Goal: Task Accomplishment & Management: Use online tool/utility

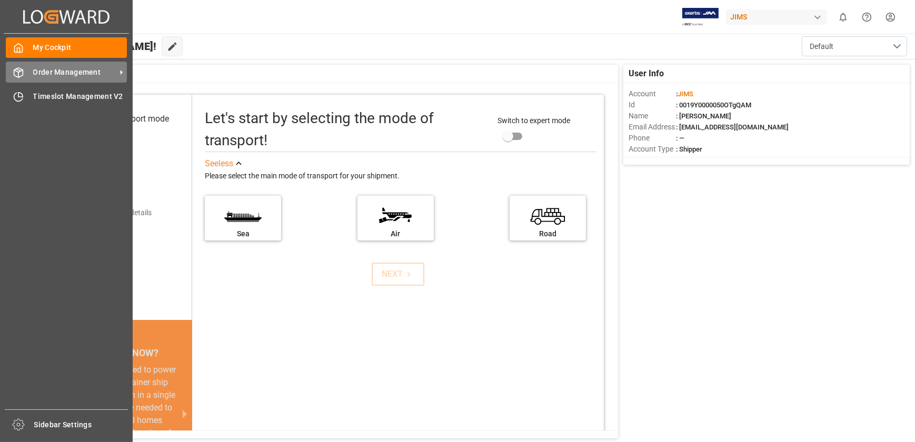
click at [38, 71] on span "Order Management" at bounding box center [74, 72] width 83 height 11
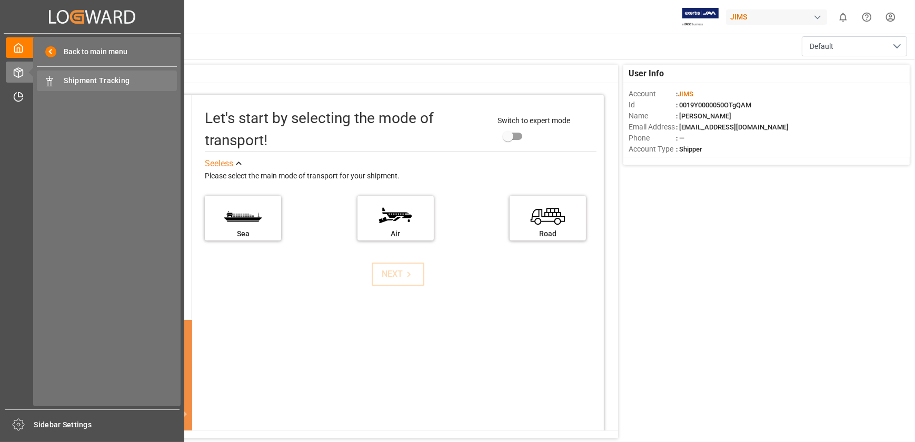
click at [84, 83] on span "Shipment Tracking" at bounding box center [120, 80] width 113 height 11
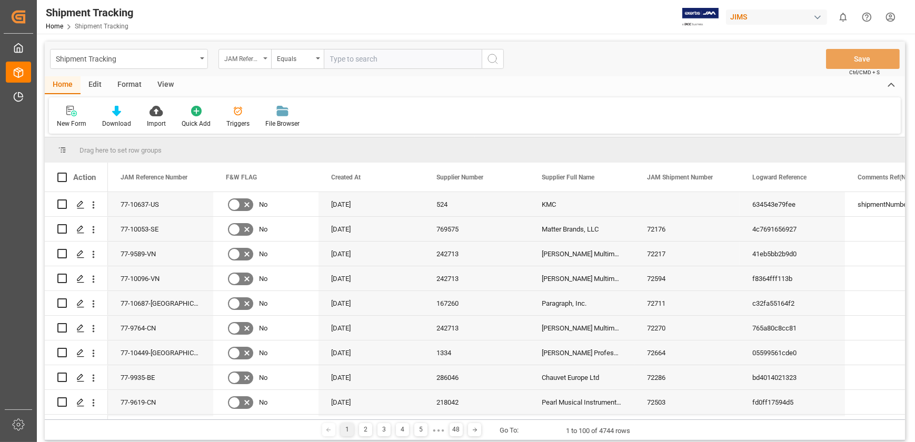
click at [257, 58] on div "JAM Reference Number" at bounding box center [242, 58] width 36 height 12
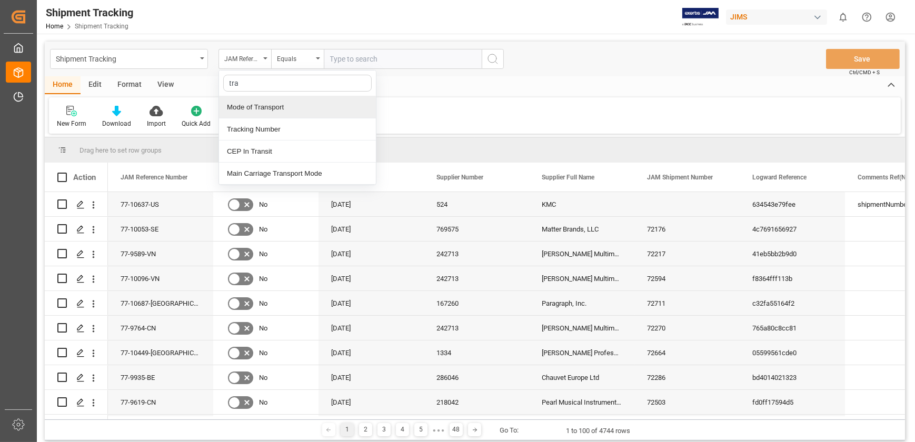
click at [268, 78] on input "tra" at bounding box center [297, 83] width 148 height 17
click at [262, 81] on input "tra" at bounding box center [297, 83] width 148 height 17
click at [259, 82] on input "tra" at bounding box center [297, 83] width 148 height 17
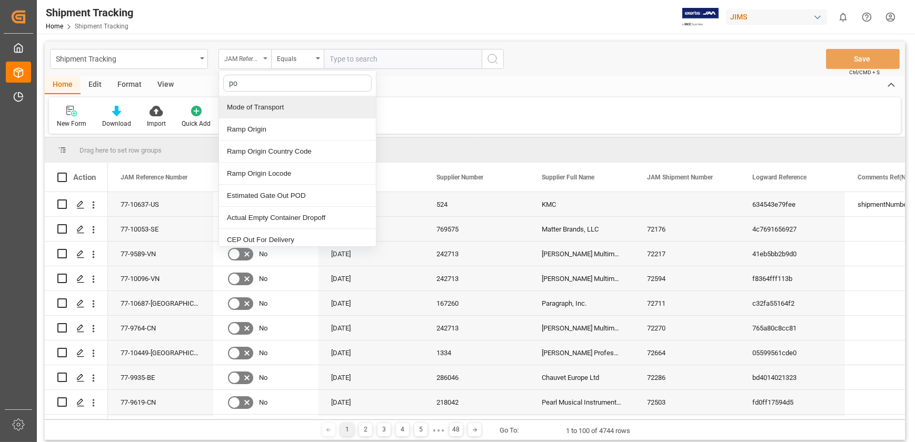
type input "po"
click at [263, 59] on div "JAM Reference Number" at bounding box center [244, 59] width 53 height 20
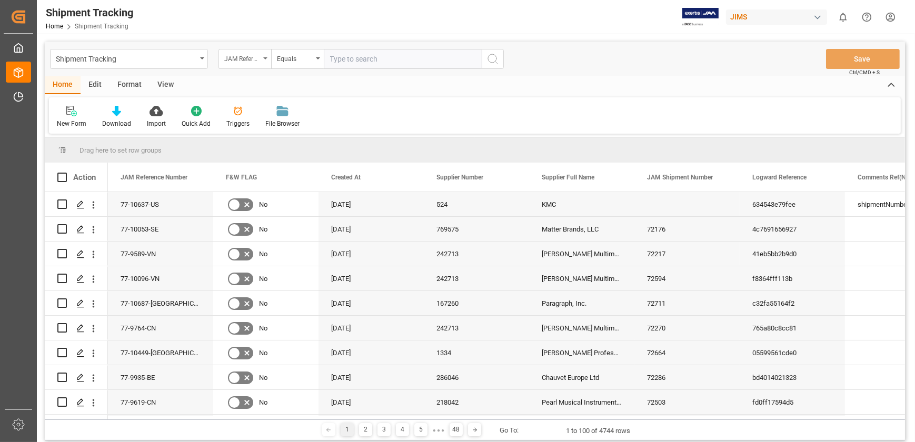
click at [263, 59] on div "JAM Reference Number" at bounding box center [244, 59] width 53 height 20
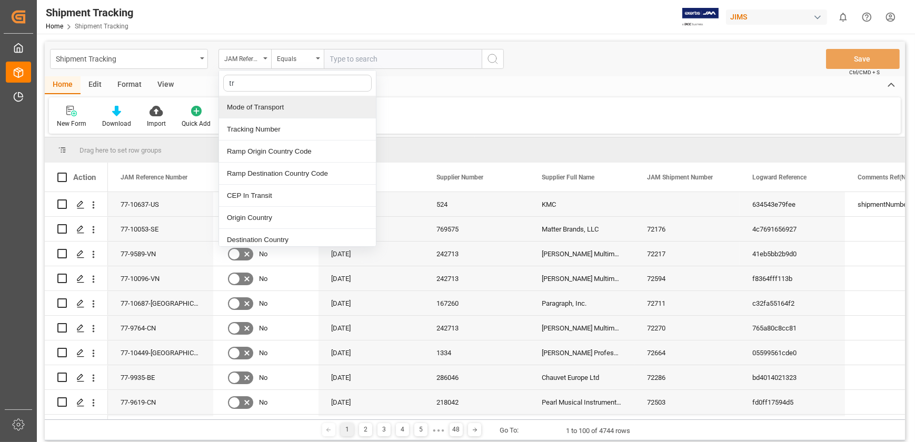
type input "tra"
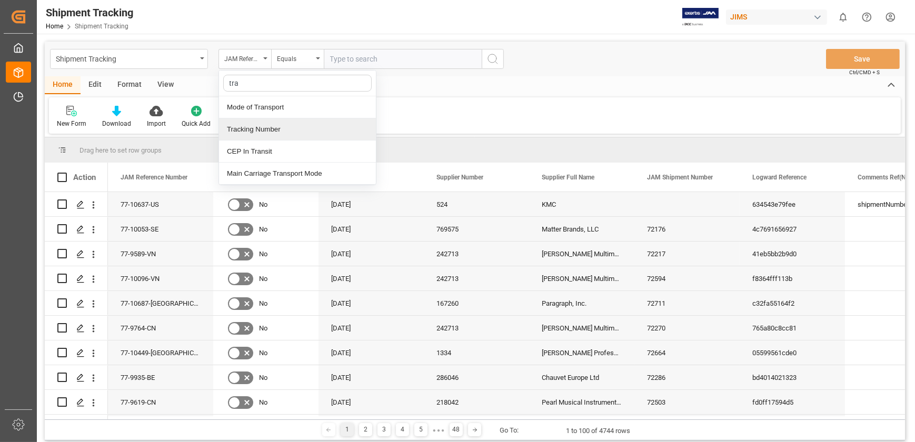
click at [247, 131] on div "Tracking Number" at bounding box center [297, 129] width 157 height 22
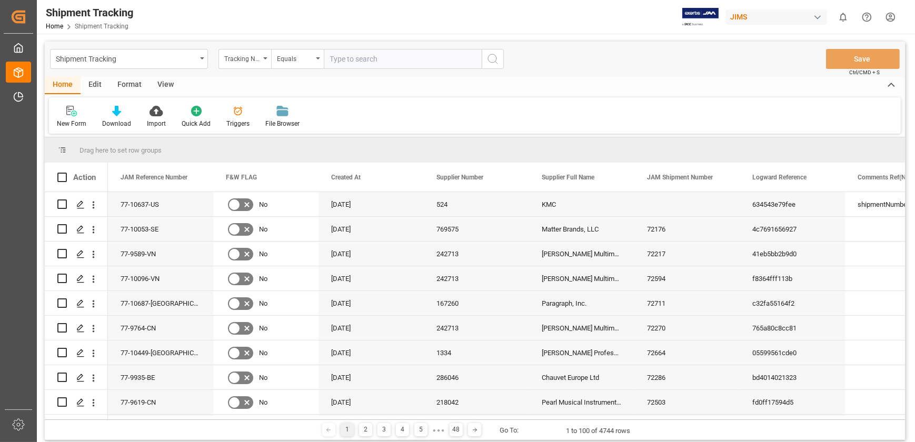
click at [358, 57] on input "text" at bounding box center [403, 59] width 158 height 20
type input "1z8F40Y52098850012"
click at [494, 59] on icon "search button" at bounding box center [492, 59] width 13 height 13
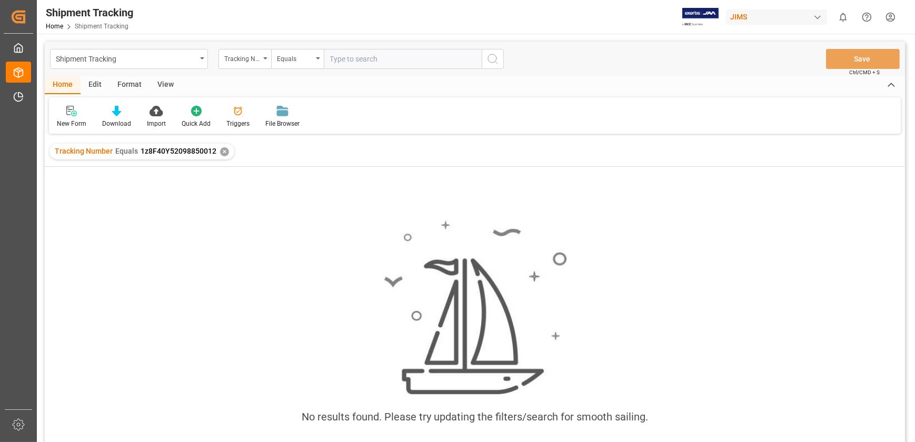
drag, startPoint x: 88, startPoint y: 199, endPoint x: 146, endPoint y: 151, distance: 75.1
click at [88, 199] on div "No results found. Please try updating the filters/search for smooth sailing." at bounding box center [475, 318] width 860 height 303
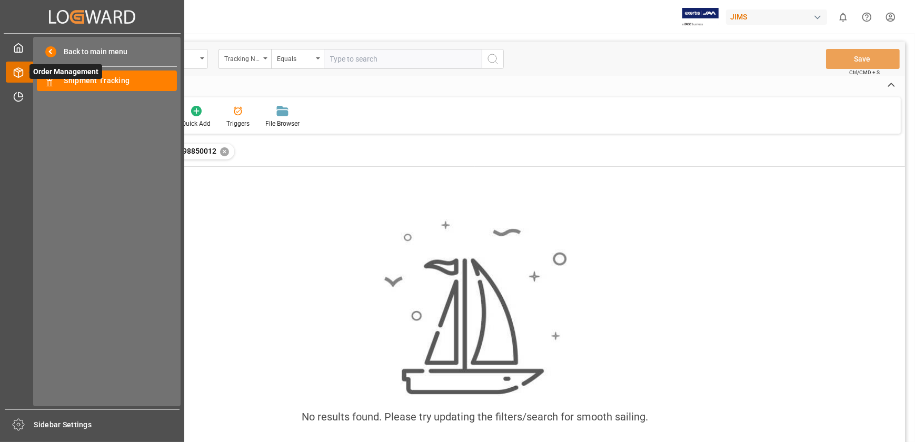
click at [21, 74] on icon at bounding box center [31, 72] width 22 height 22
click at [12, 97] on div at bounding box center [15, 96] width 18 height 11
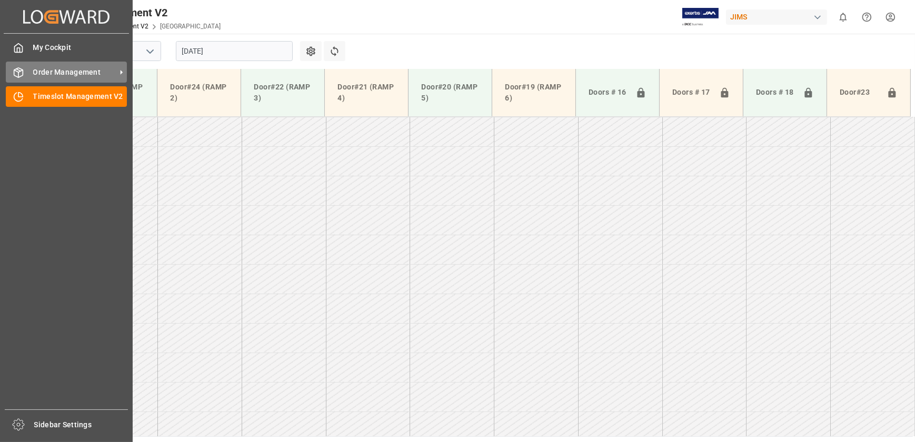
click at [26, 69] on div "Order Management Order Management" at bounding box center [66, 72] width 121 height 21
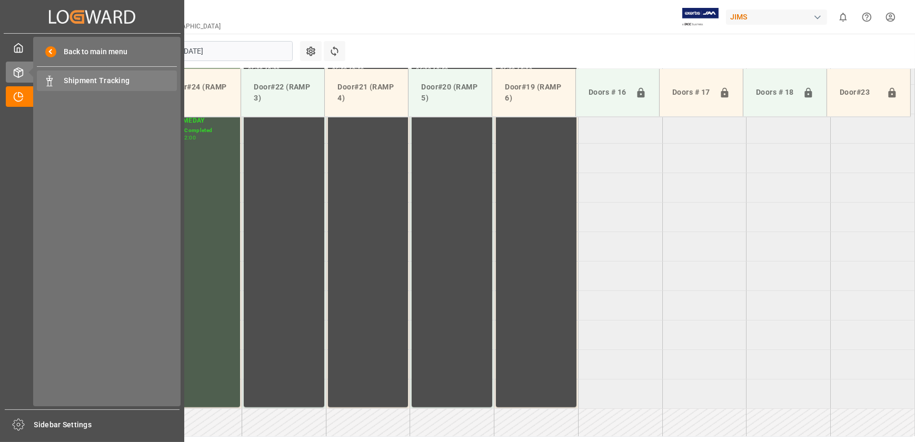
scroll to position [734, 0]
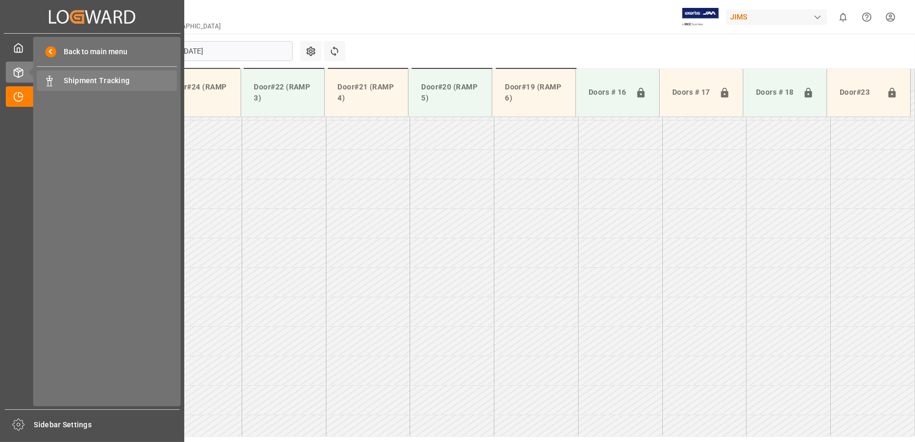
click at [91, 83] on span "Shipment Tracking" at bounding box center [120, 80] width 113 height 11
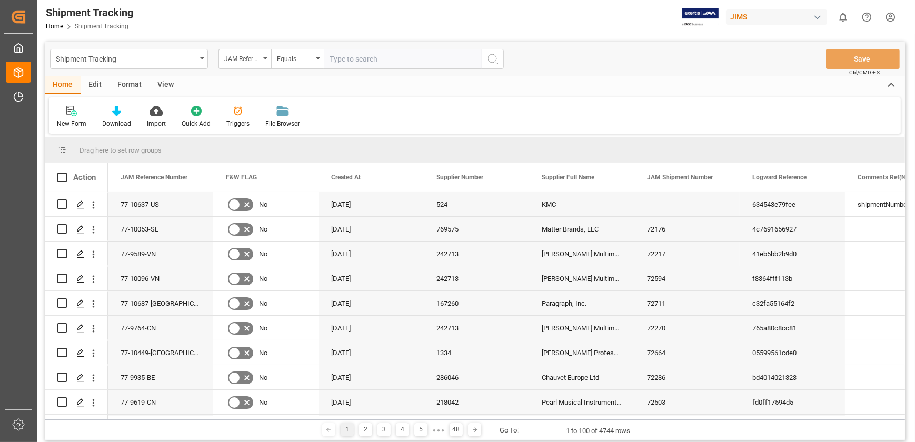
click at [348, 56] on input "text" at bounding box center [403, 59] width 158 height 20
type input "77-10664-[GEOGRAPHIC_DATA]"
click at [488, 61] on icon "search button" at bounding box center [492, 59] width 13 height 13
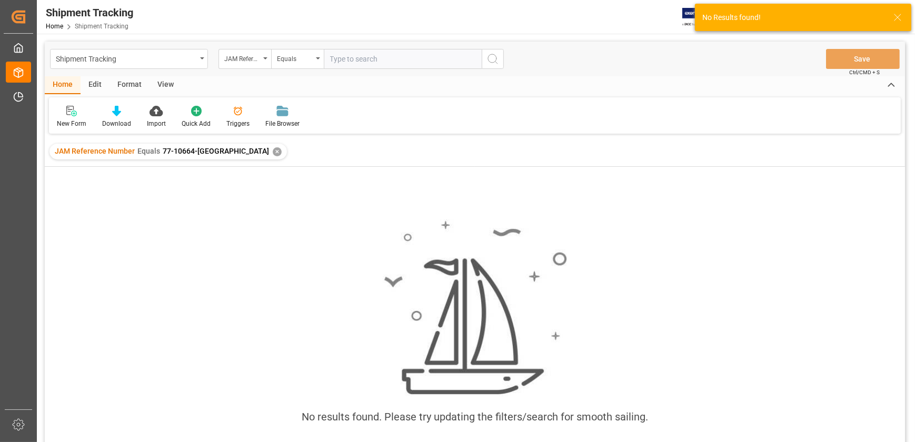
click at [367, 57] on input "text" at bounding box center [403, 59] width 158 height 20
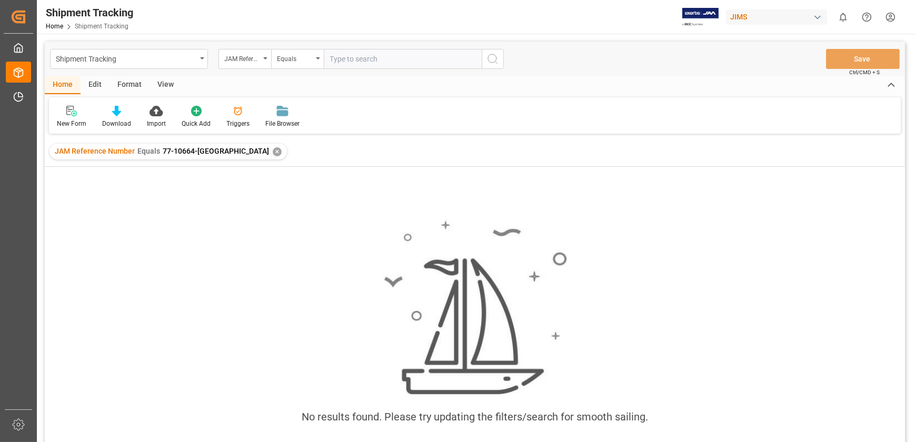
paste input "77-10664-[GEOGRAPHIC_DATA]"
type input "77-10664-[GEOGRAPHIC_DATA]"
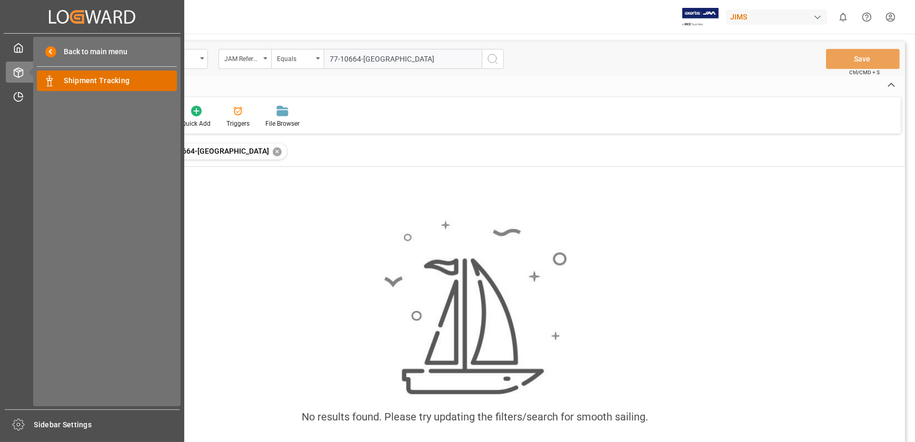
click at [67, 83] on span "Shipment Tracking" at bounding box center [120, 80] width 113 height 11
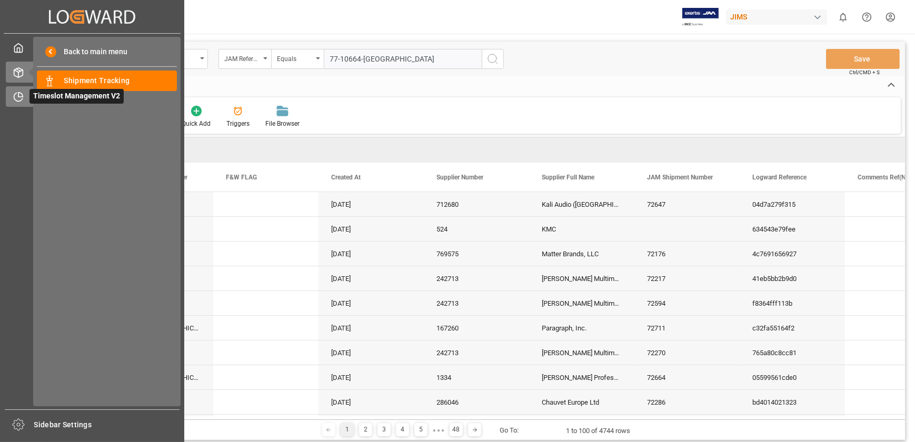
click at [24, 96] on div "Timeslot Management V2 Timeslot Management V2" at bounding box center [92, 96] width 173 height 21
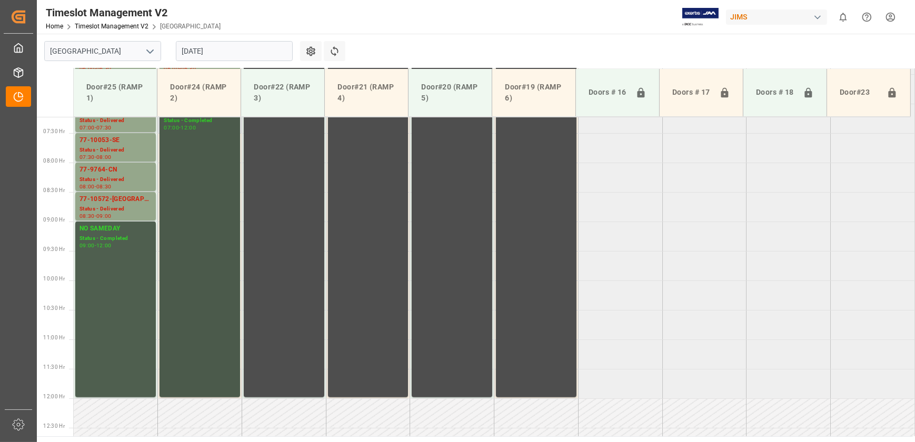
scroll to position [303, 0]
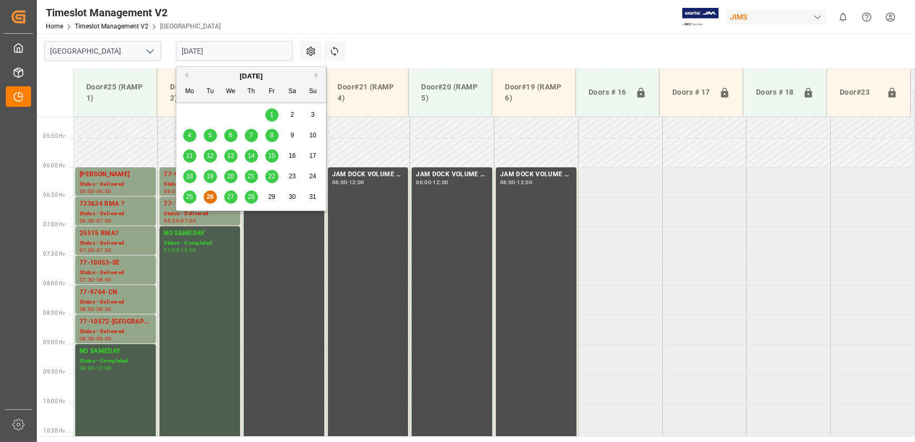
click at [223, 46] on input "[DATE]" at bounding box center [234, 51] width 117 height 20
click at [231, 195] on span "27" at bounding box center [230, 196] width 7 height 7
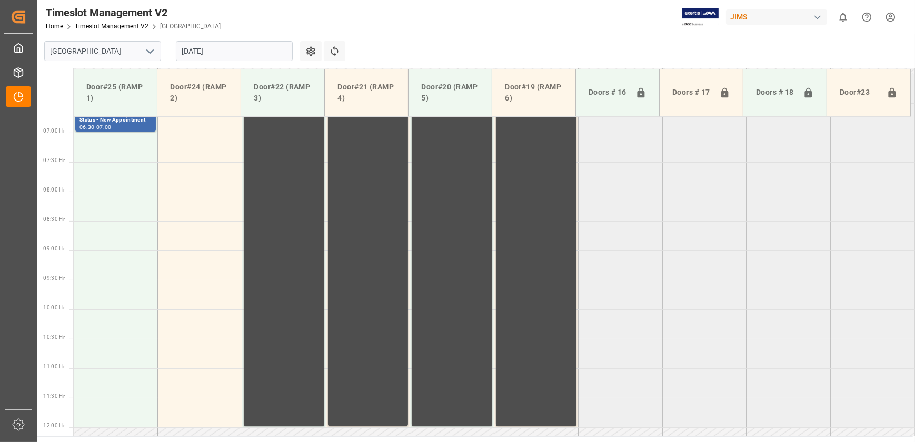
scroll to position [253, 0]
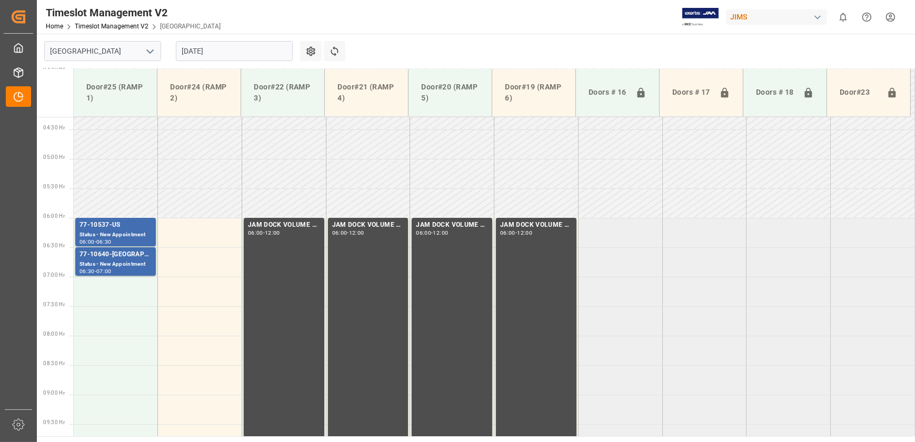
click at [242, 54] on input "[DATE]" at bounding box center [234, 51] width 117 height 20
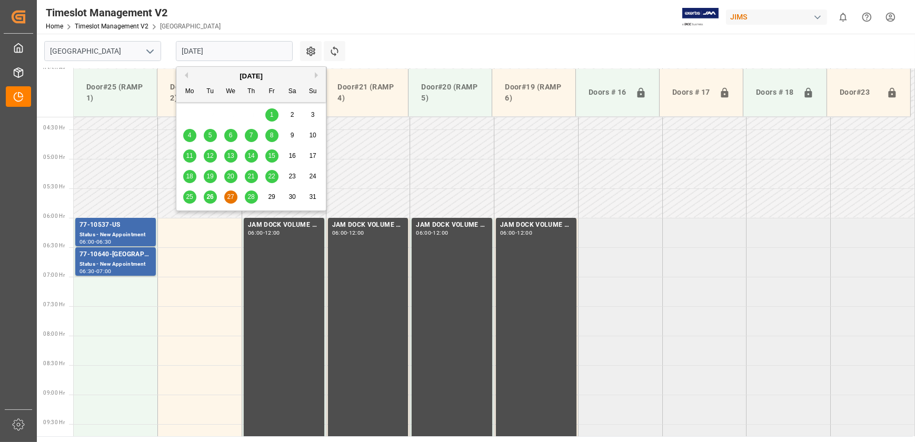
click at [246, 195] on div "28" at bounding box center [251, 197] width 13 height 13
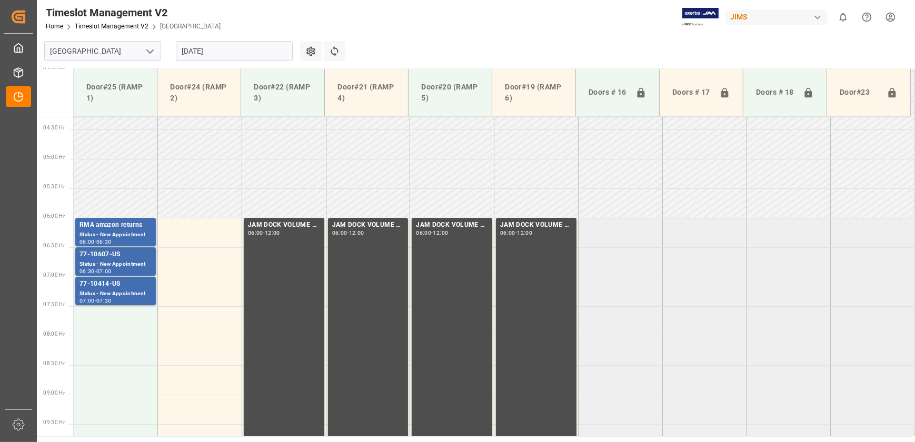
click at [258, 49] on input "[DATE]" at bounding box center [234, 51] width 117 height 20
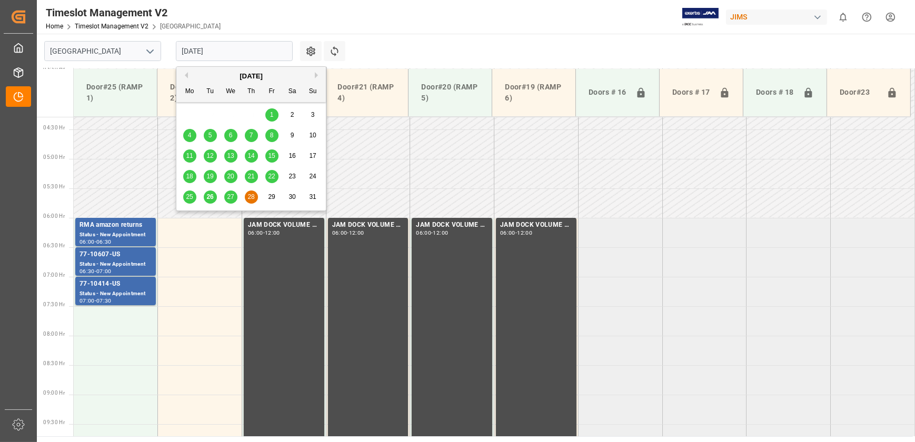
click at [314, 74] on div "[DATE]" at bounding box center [250, 76] width 149 height 11
click at [318, 74] on button "Next Month" at bounding box center [318, 75] width 6 height 6
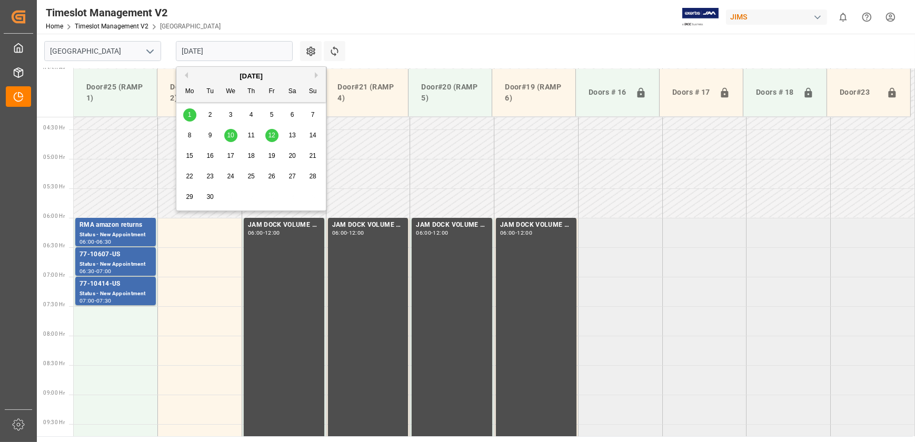
click at [191, 115] on span "1" at bounding box center [190, 114] width 4 height 7
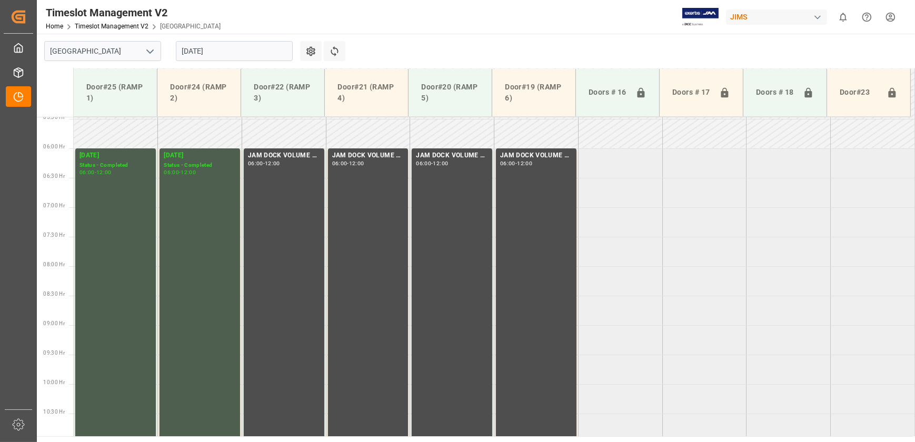
scroll to position [198, 0]
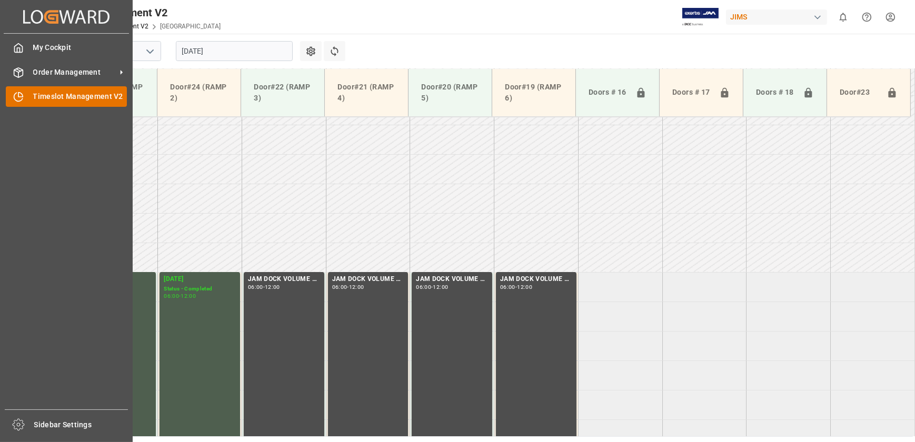
click at [21, 96] on icon at bounding box center [18, 97] width 11 height 11
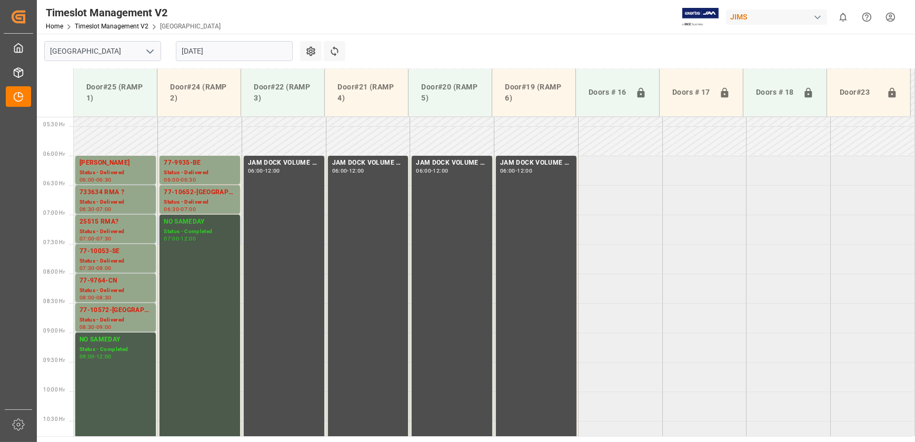
scroll to position [303, 0]
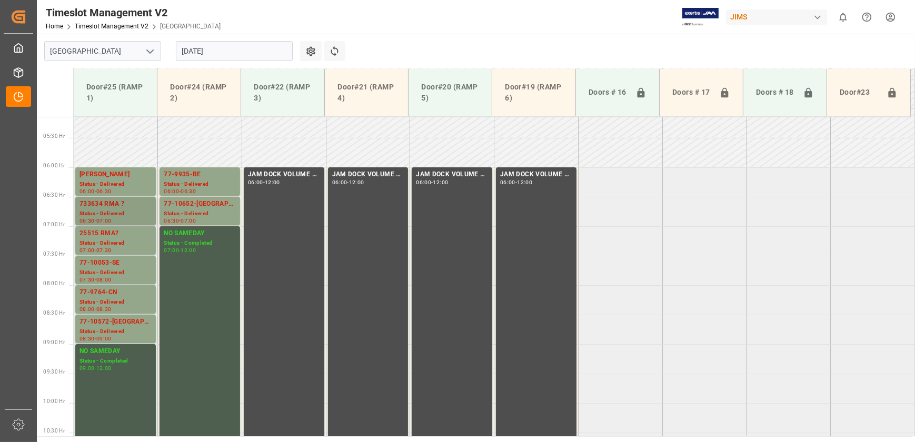
click at [113, 201] on div "733634 RMA ?" at bounding box center [115, 204] width 72 height 11
click at [112, 231] on div "25515 RMA?" at bounding box center [115, 233] width 72 height 11
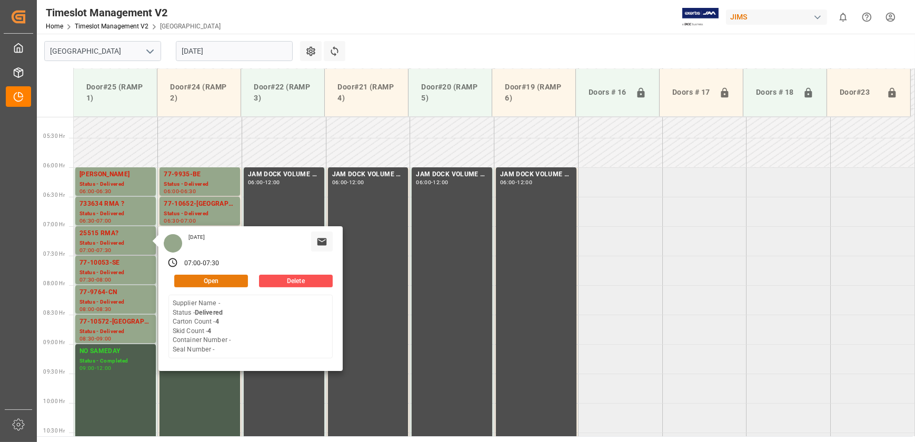
click at [238, 277] on button "Open" at bounding box center [211, 281] width 74 height 13
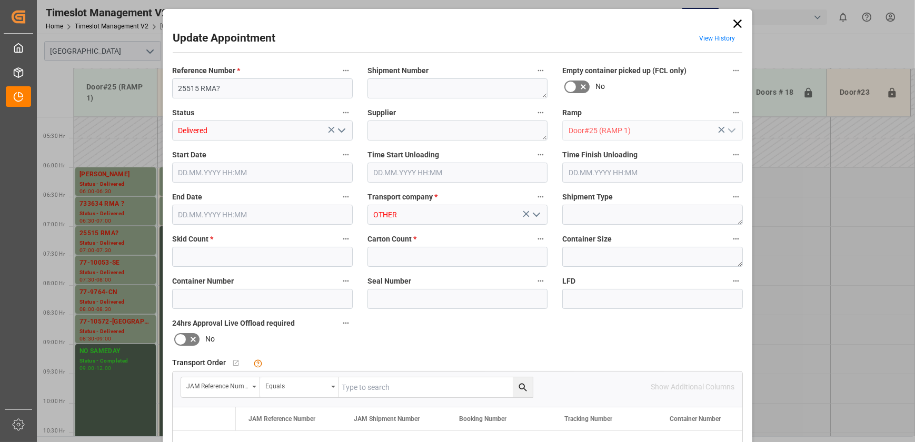
type input "4"
type input "[DATE] 07:00"
type input "[DATE] 07:30"
type input "[DATE] 18:55"
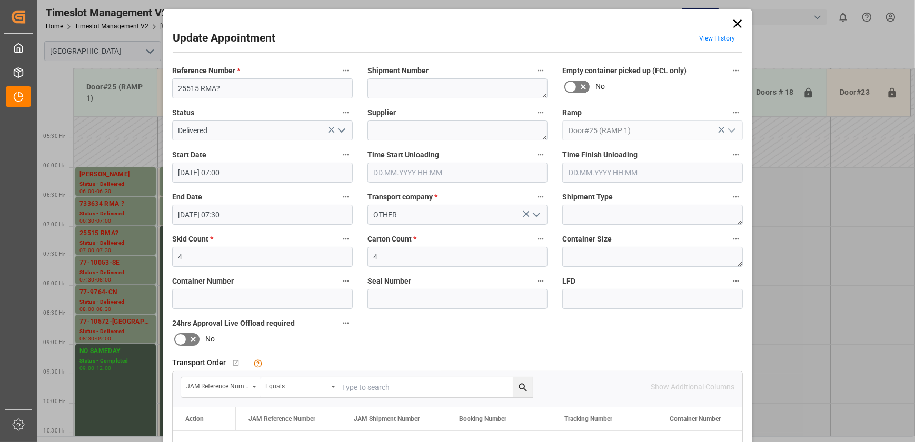
click at [342, 129] on polyline "open menu" at bounding box center [341, 130] width 6 height 3
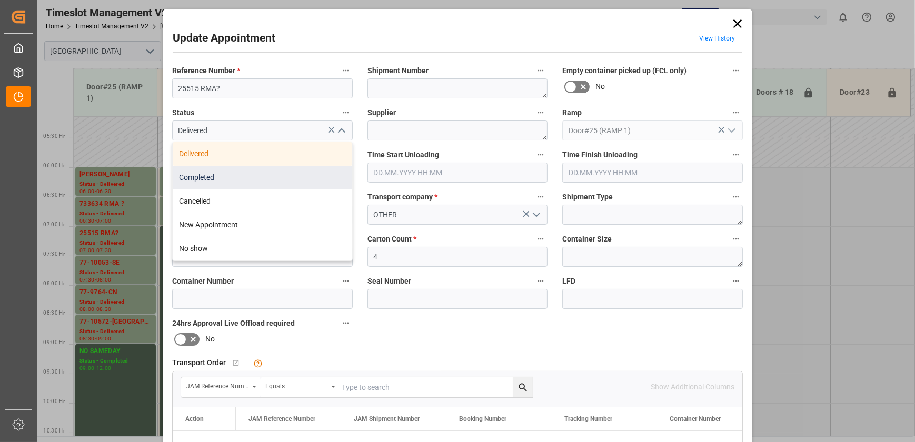
click at [316, 173] on div "Completed" at bounding box center [262, 178] width 179 height 24
type input "Completed"
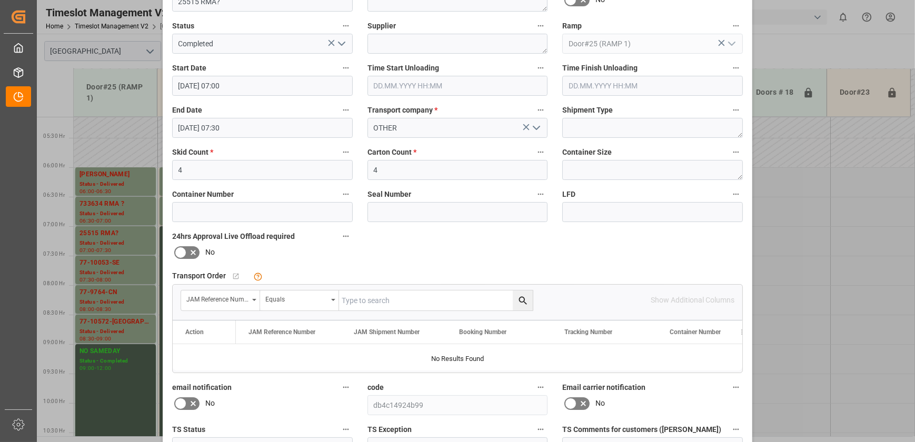
scroll to position [197, 0]
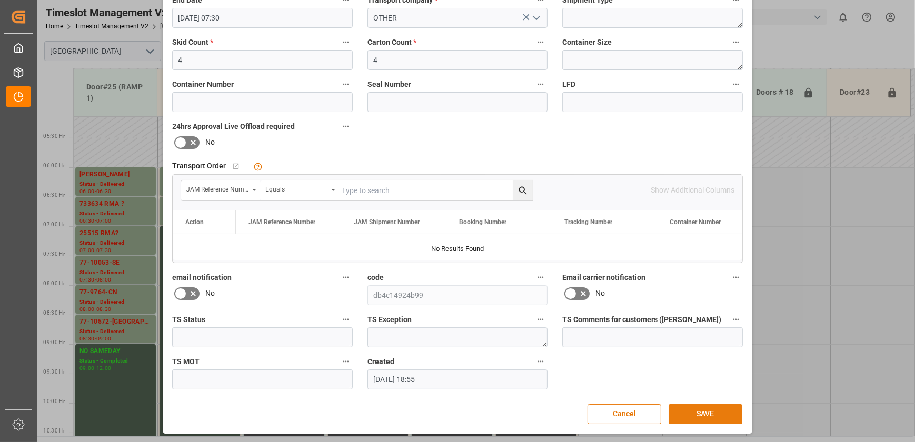
click at [699, 415] on button "SAVE" at bounding box center [705, 414] width 74 height 20
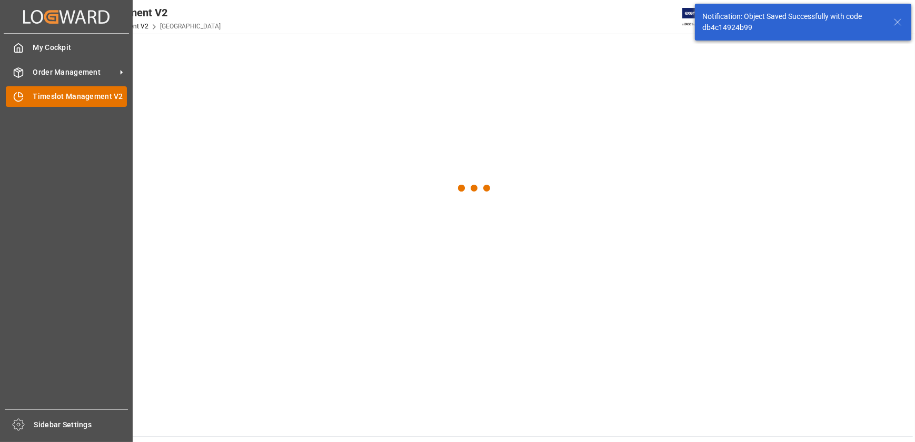
click at [31, 101] on div "Timeslot Management V2 Timeslot Management V2" at bounding box center [66, 96] width 121 height 21
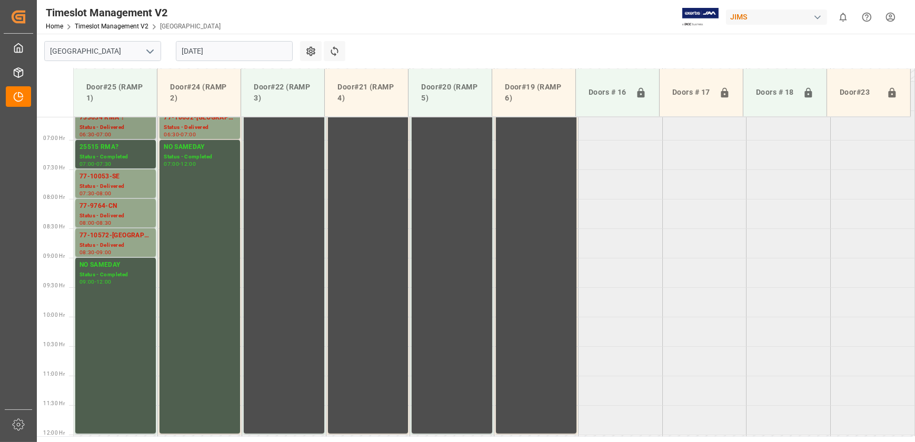
scroll to position [303, 0]
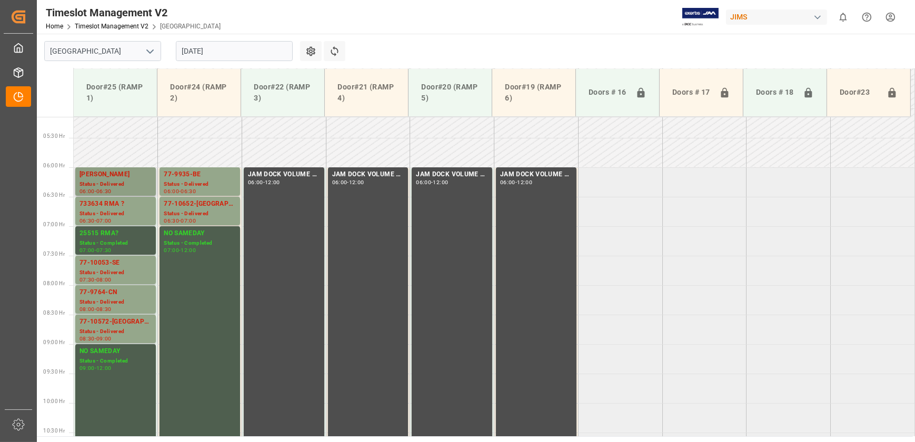
click at [125, 173] on div "[PERSON_NAME]" at bounding box center [115, 174] width 72 height 11
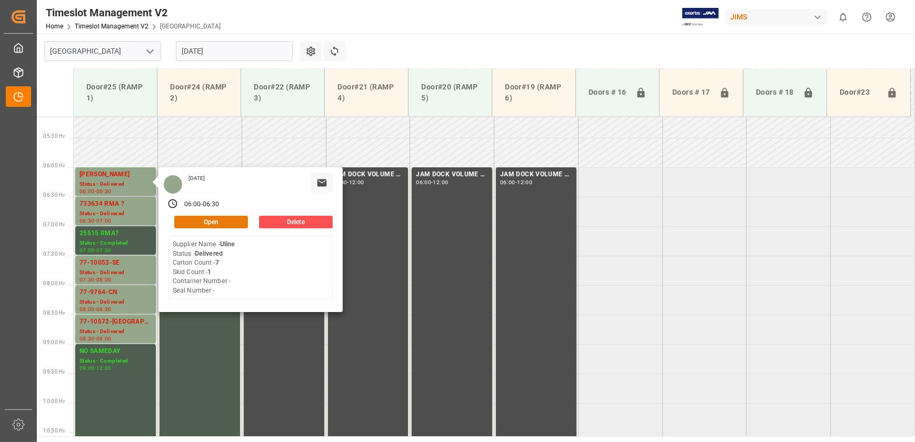
click at [229, 216] on div "Open" at bounding box center [207, 222] width 79 height 13
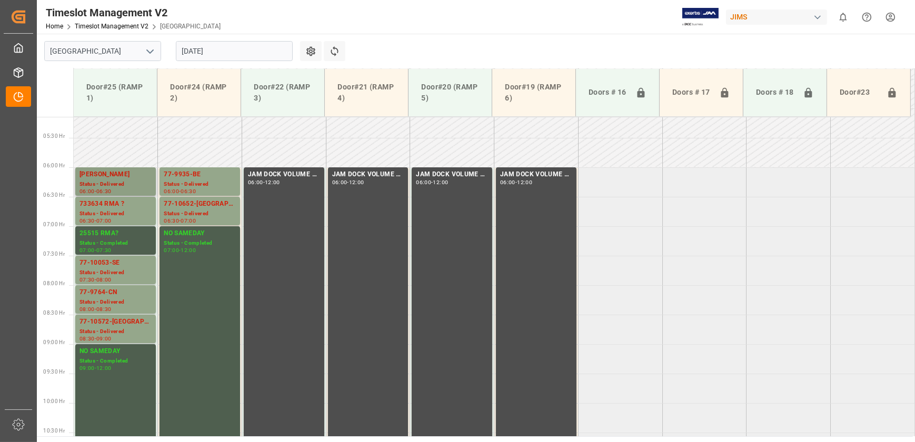
click at [97, 183] on div "Status - Delivered" at bounding box center [115, 184] width 72 height 9
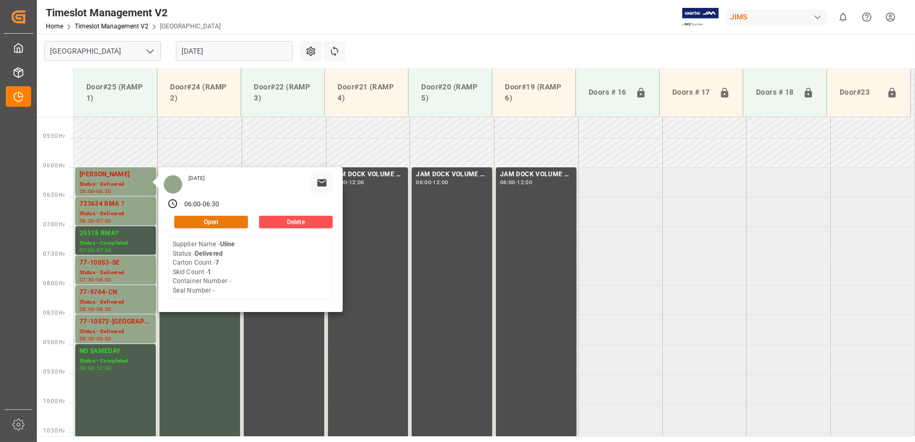
click at [198, 218] on button "Open" at bounding box center [211, 222] width 74 height 13
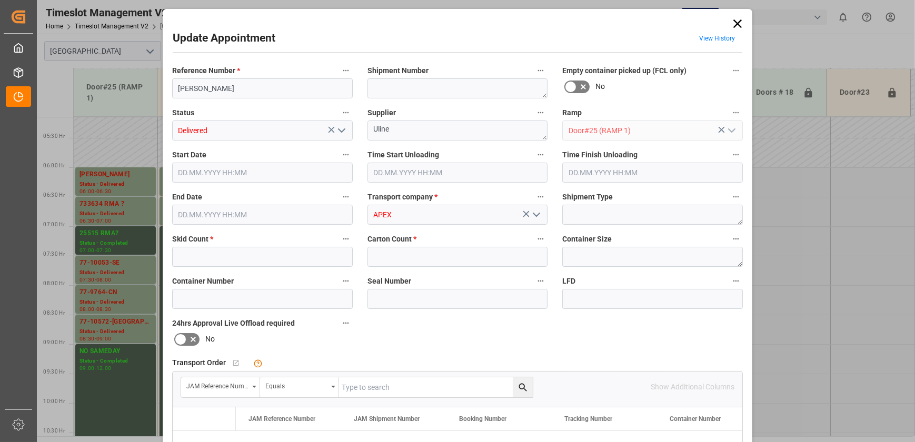
type input "1"
type input "7"
type input "[DATE] 06:00"
type input "[DATE] 06:30"
type input "[DATE] 10:17"
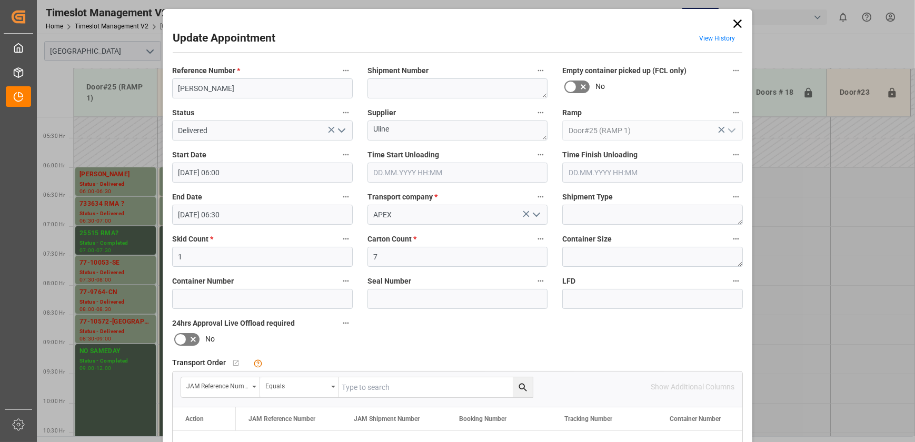
click at [338, 129] on icon "open menu" at bounding box center [341, 130] width 13 height 13
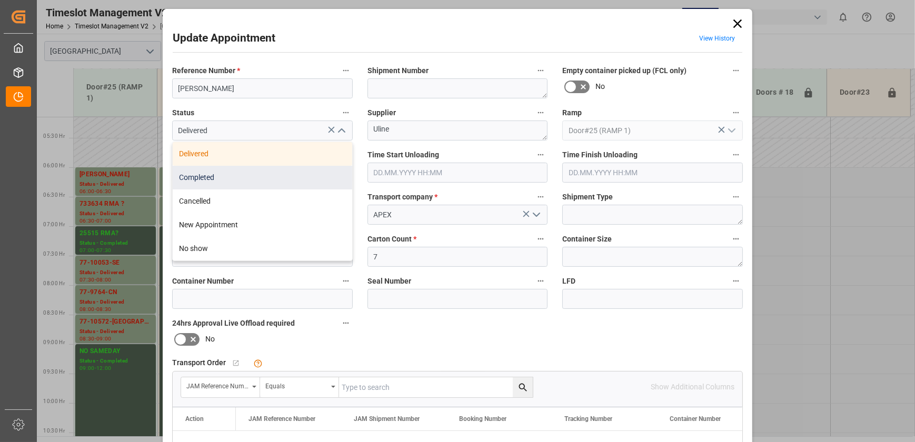
click at [273, 169] on div "Completed" at bounding box center [262, 178] width 179 height 24
type input "Completed"
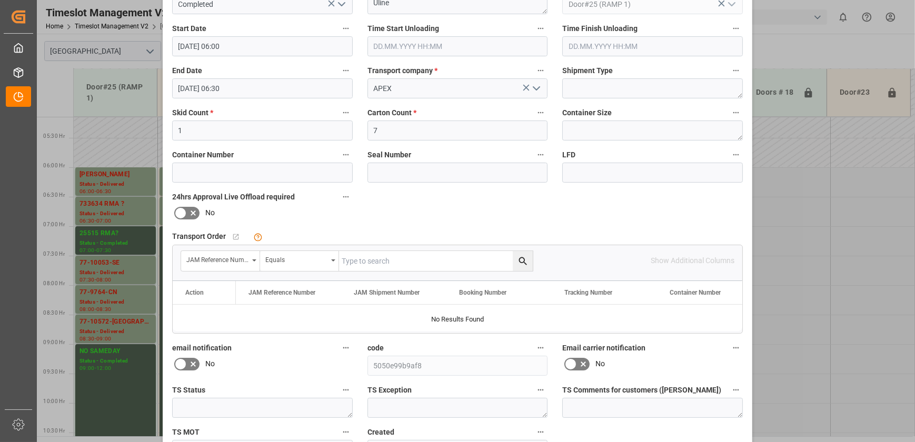
scroll to position [197, 0]
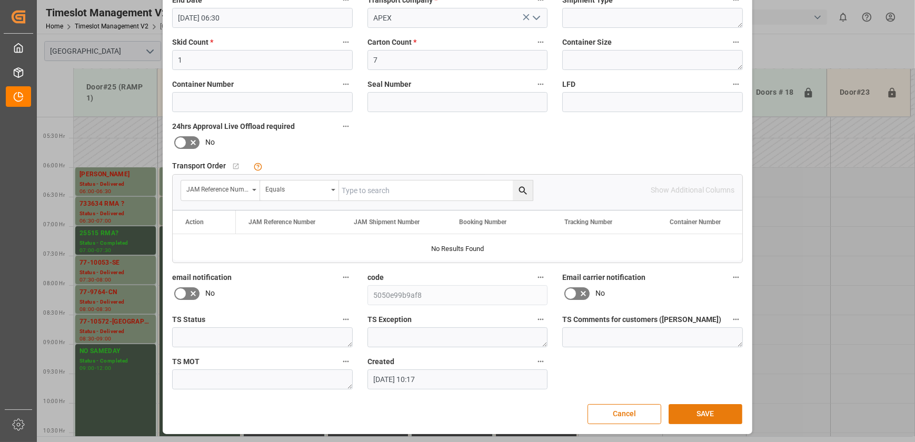
click at [693, 410] on button "SAVE" at bounding box center [705, 414] width 74 height 20
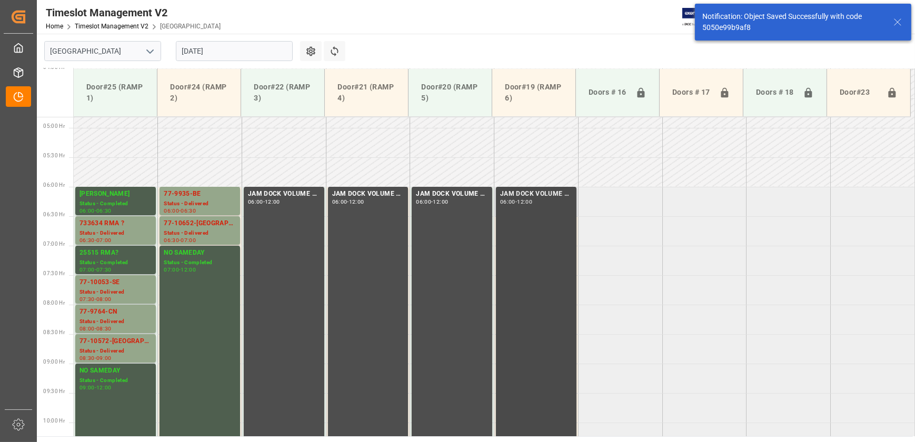
scroll to position [299, 0]
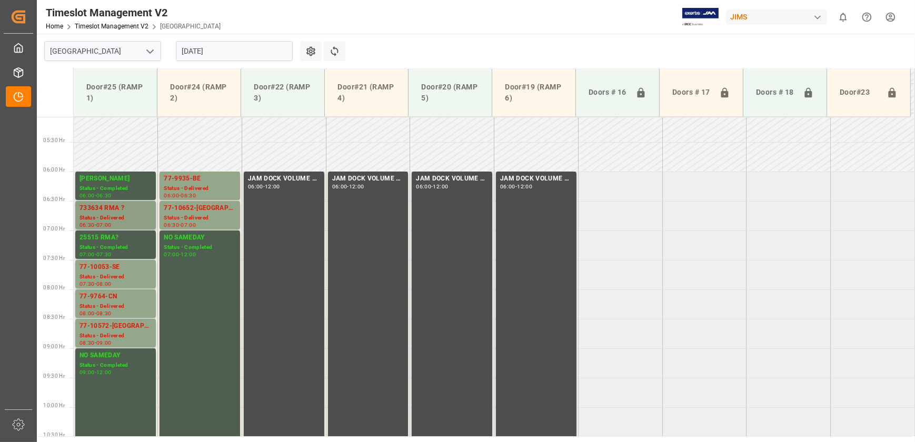
click at [130, 205] on div "733634 RMA ?" at bounding box center [115, 208] width 72 height 11
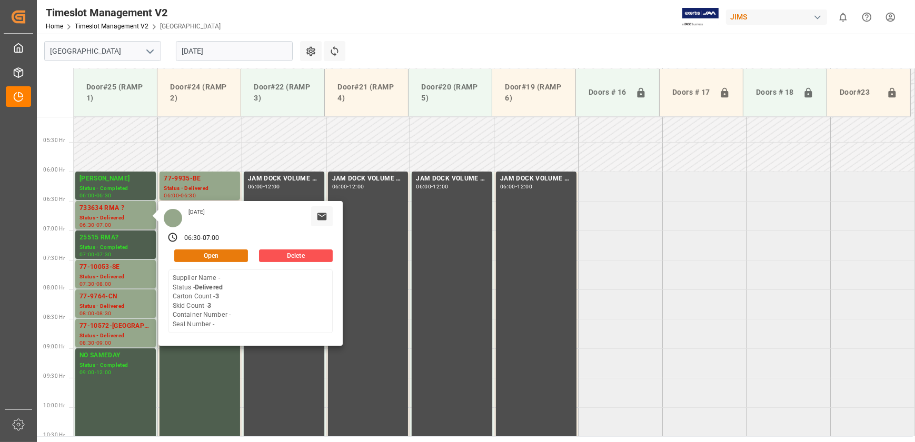
click at [198, 252] on button "Open" at bounding box center [211, 255] width 74 height 13
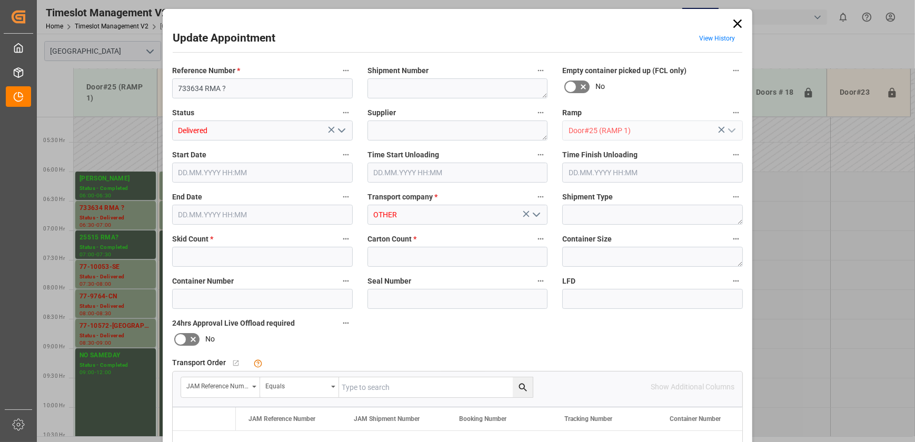
type input "3"
type input "[DATE] 06:30"
type input "[DATE] 07:00"
type input "[DATE] 13:01"
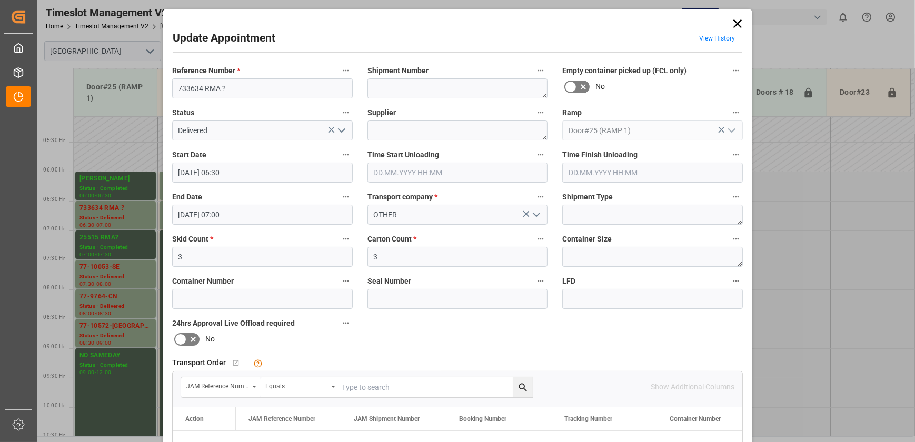
click at [341, 131] on polyline "open menu" at bounding box center [341, 130] width 6 height 3
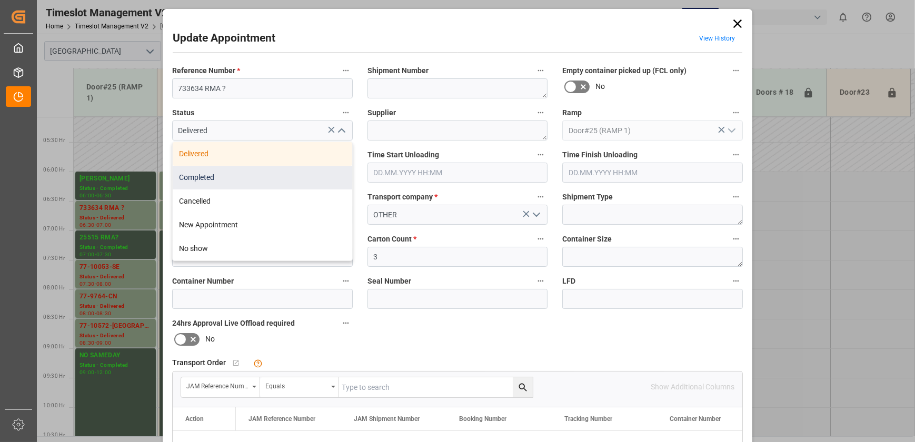
click at [298, 174] on div "Completed" at bounding box center [262, 178] width 179 height 24
type input "Completed"
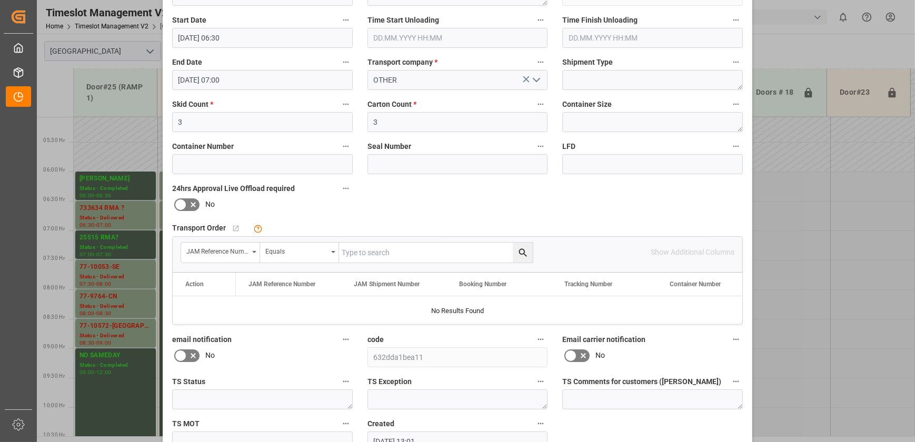
scroll to position [197, 0]
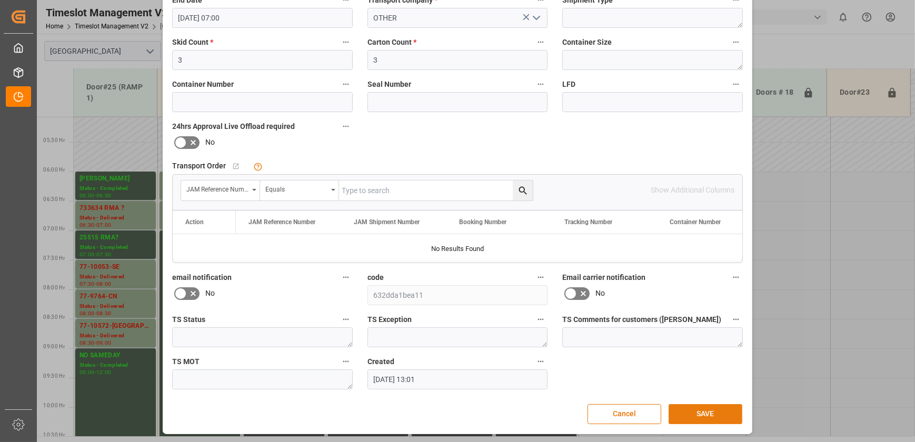
click at [723, 414] on button "SAVE" at bounding box center [705, 414] width 74 height 20
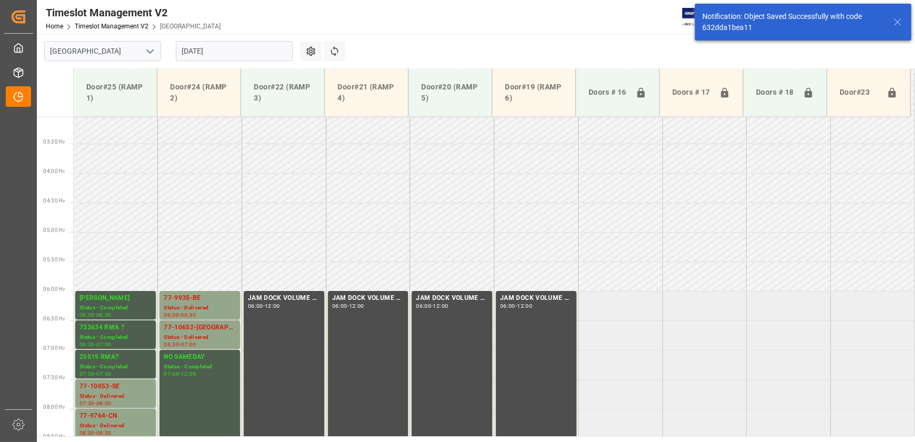
scroll to position [299, 0]
